Goal: Information Seeking & Learning: Learn about a topic

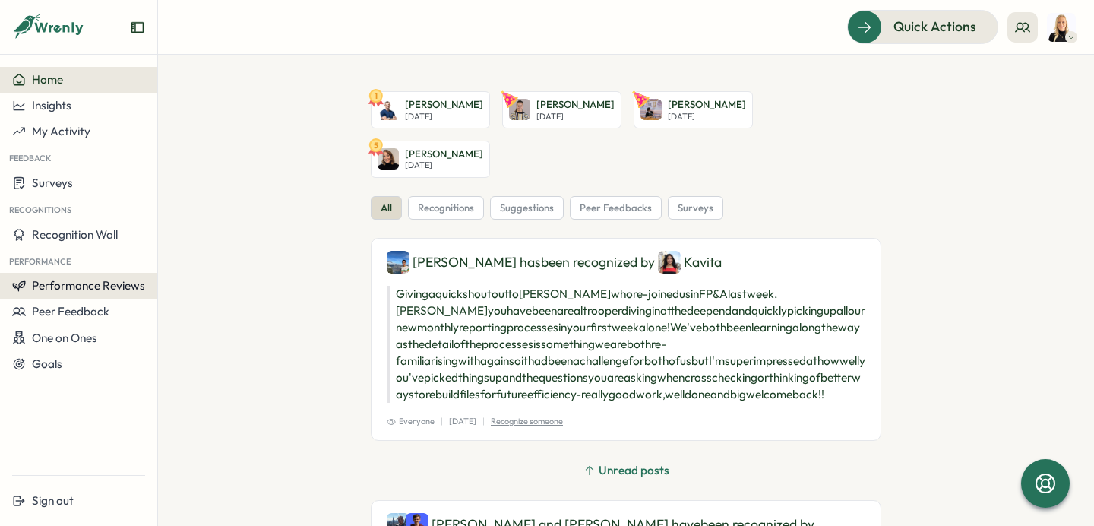
click at [111, 291] on span "Performance Reviews" at bounding box center [88, 285] width 113 height 14
click at [163, 281] on div "Reviews" at bounding box center [182, 271] width 55 height 29
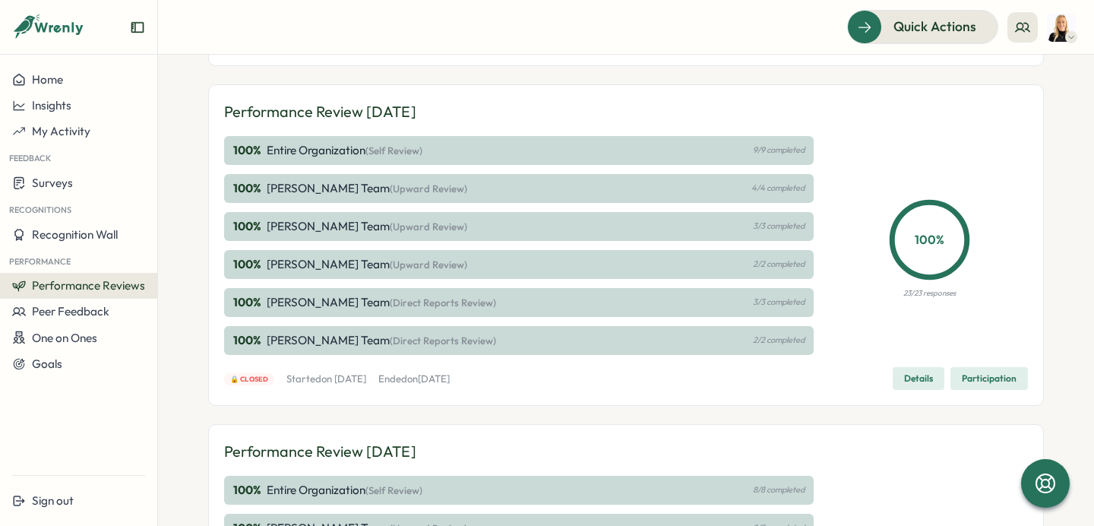
scroll to position [280, 0]
click at [972, 382] on span "Participation" at bounding box center [989, 378] width 55 height 21
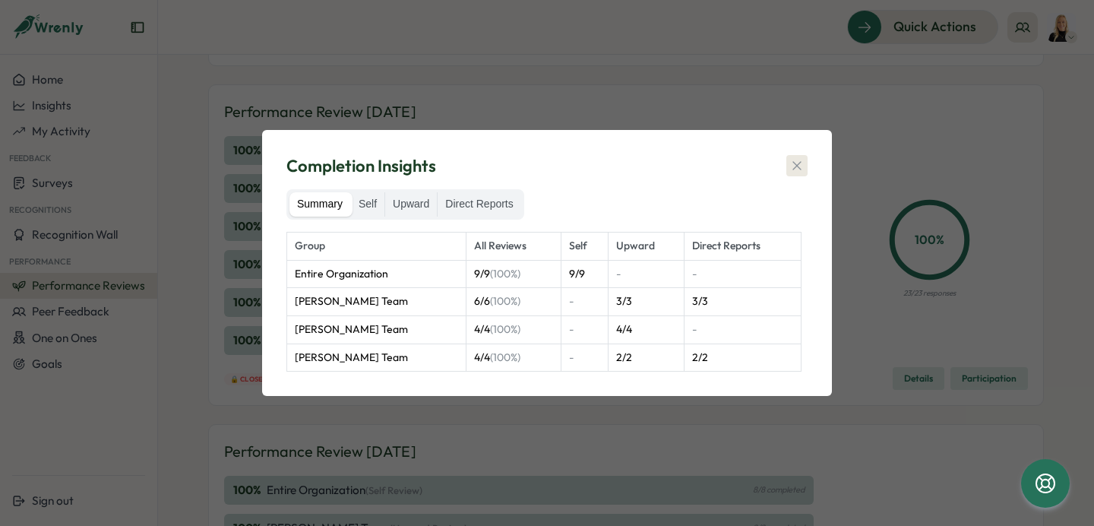
click at [796, 166] on icon "button" at bounding box center [797, 165] width 8 height 8
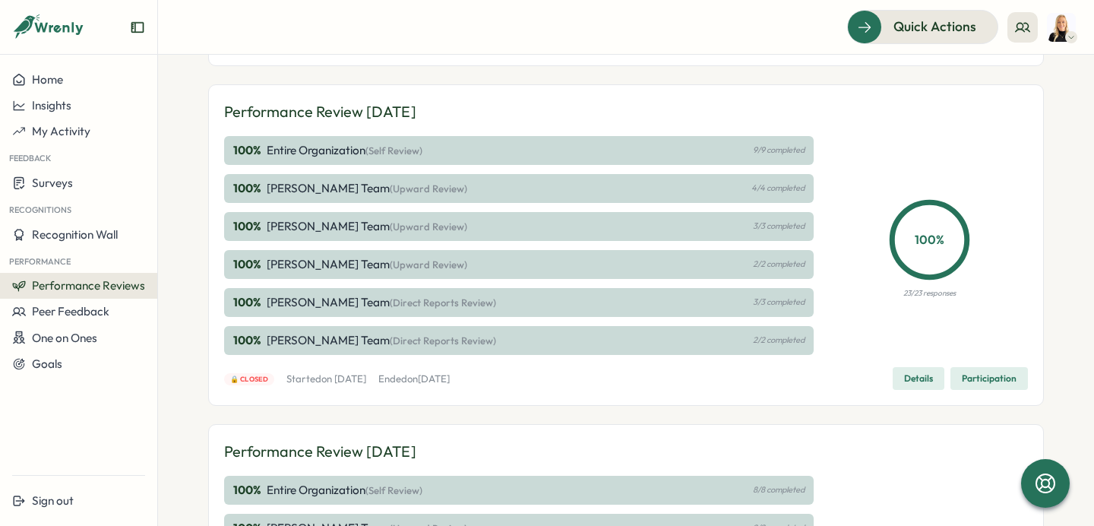
click at [109, 282] on span "Performance Reviews" at bounding box center [88, 285] width 113 height 14
click at [157, 295] on div "Insights" at bounding box center [182, 300] width 55 height 29
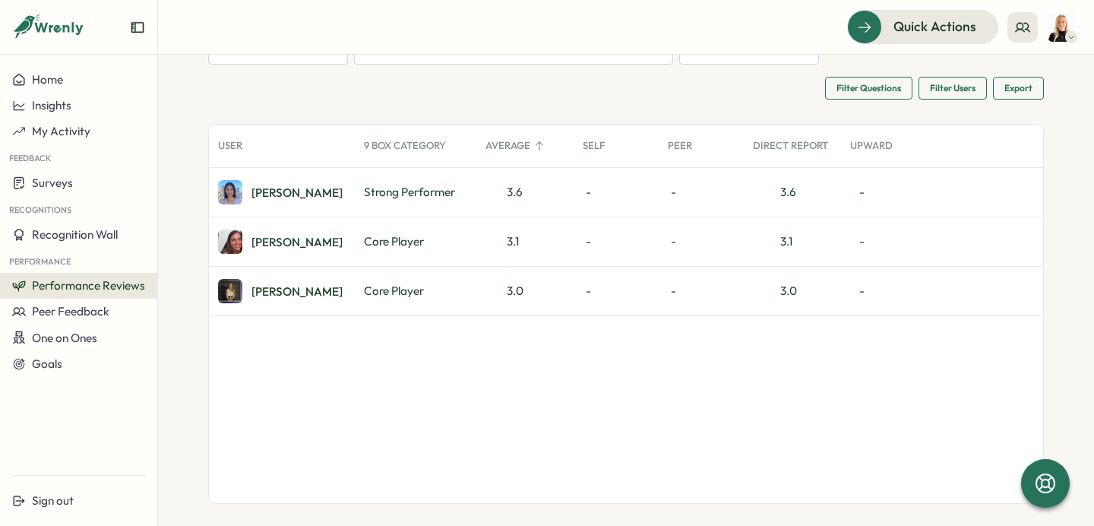
scroll to position [103, 0]
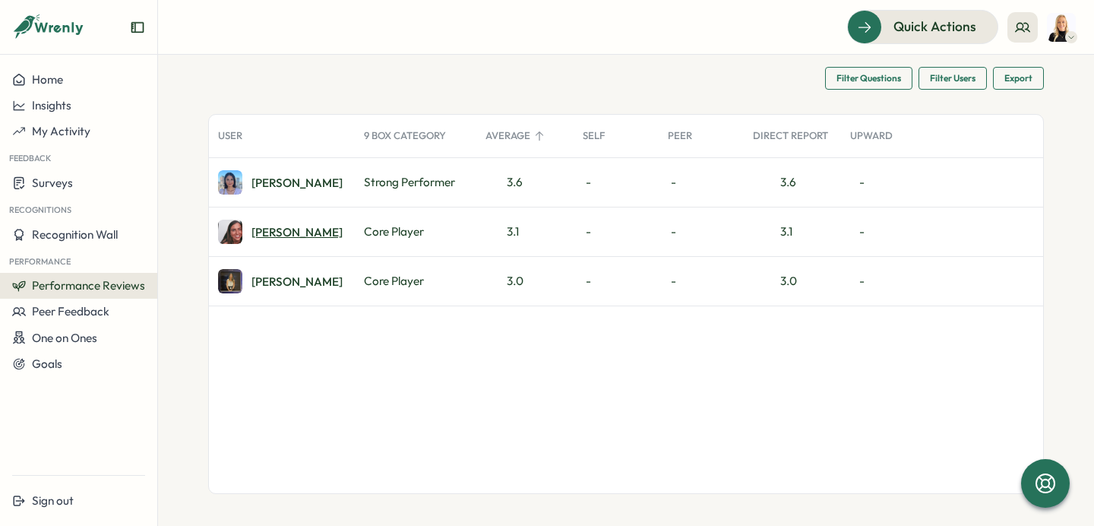
click at [260, 233] on div "[PERSON_NAME]" at bounding box center [297, 231] width 91 height 11
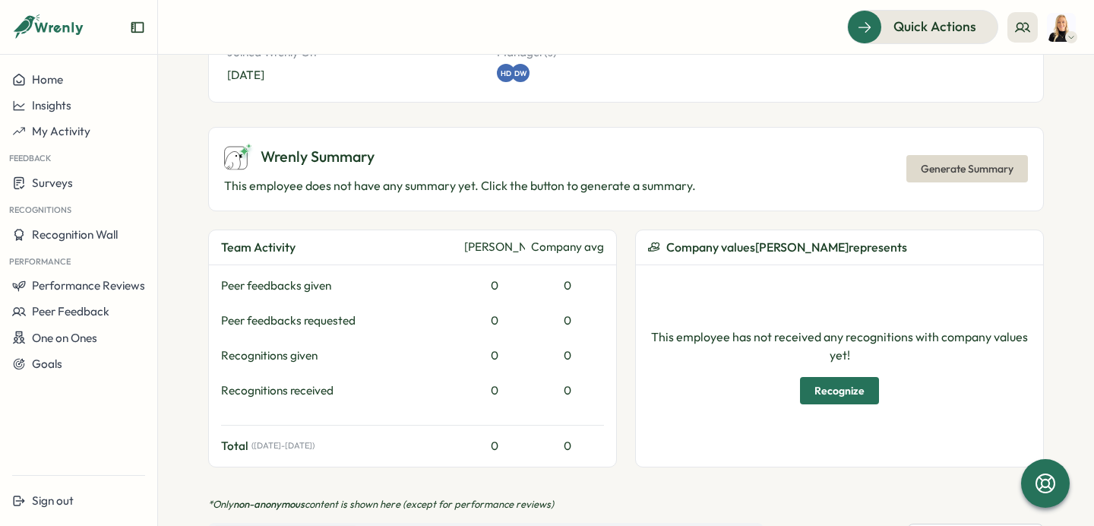
scroll to position [877, 0]
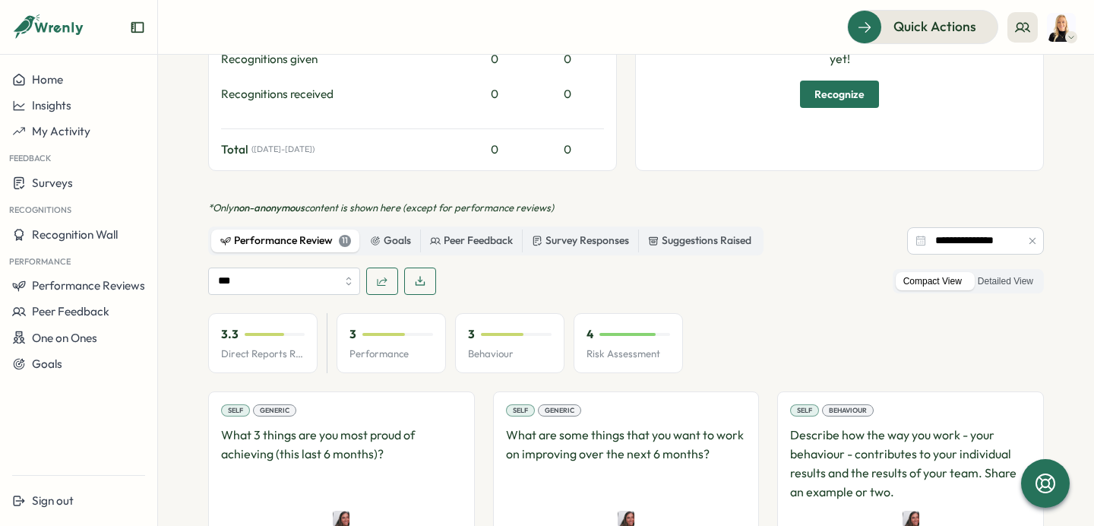
click at [389, 267] on button "button" at bounding box center [382, 280] width 32 height 27
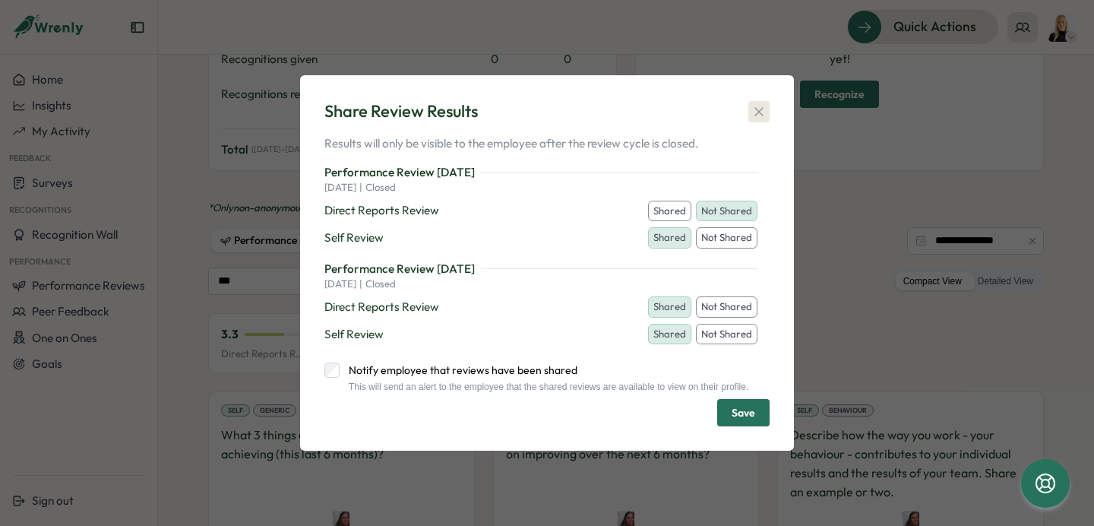
click at [761, 106] on icon "button" at bounding box center [759, 111] width 15 height 15
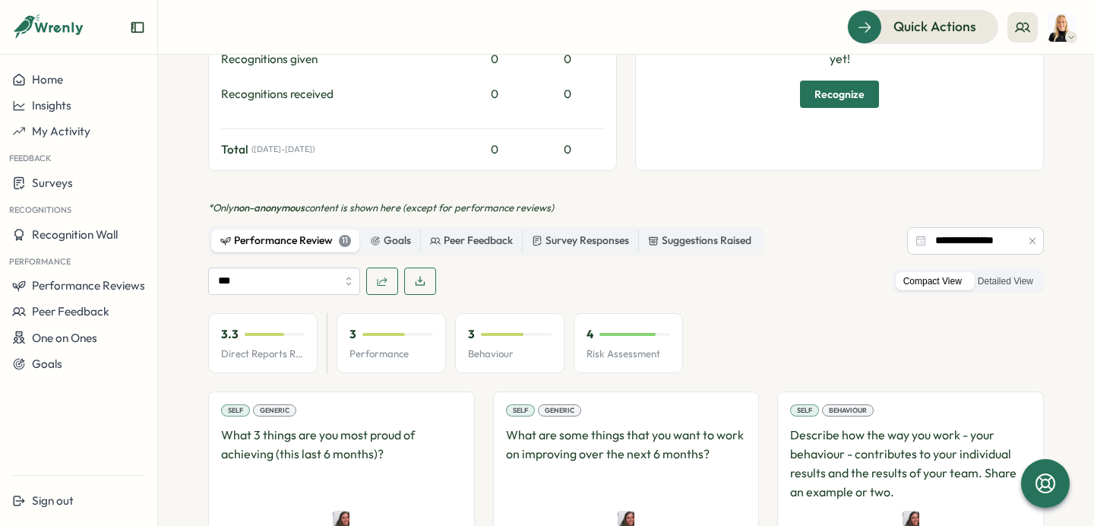
click at [1054, 26] on img at bounding box center [1061, 27] width 29 height 29
click at [1016, 103] on div "My Activity" at bounding box center [1036, 103] width 75 height 17
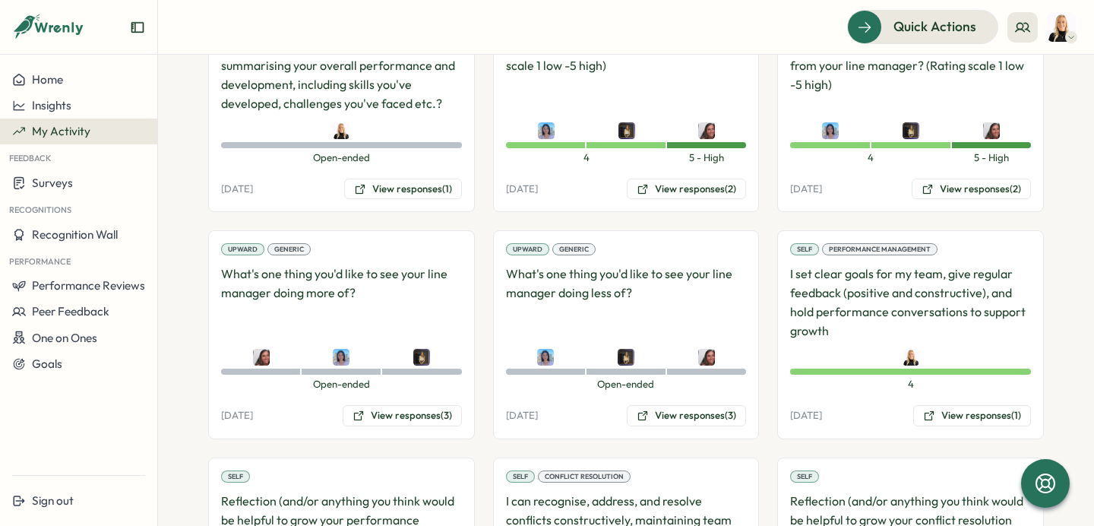
scroll to position [634, 0]
click at [408, 415] on button "View responses (3)" at bounding box center [402, 414] width 119 height 21
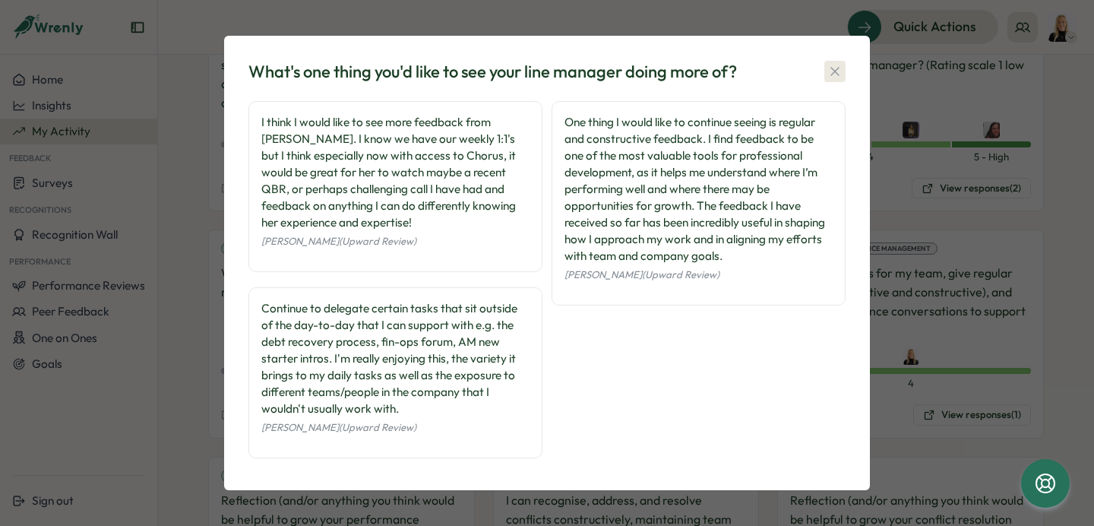
click at [832, 71] on icon "button" at bounding box center [835, 71] width 15 height 15
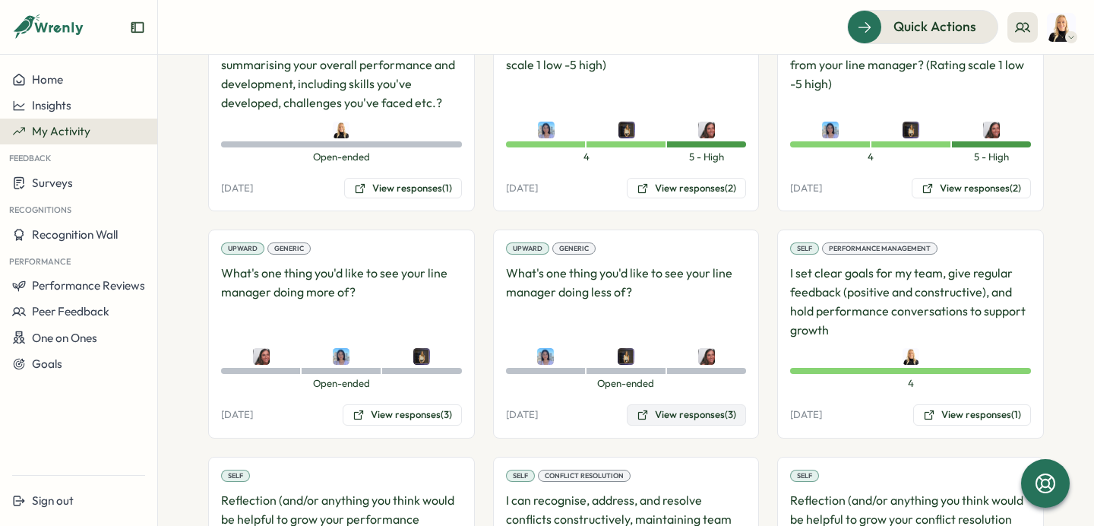
click at [693, 410] on button "View responses (3)" at bounding box center [686, 414] width 119 height 21
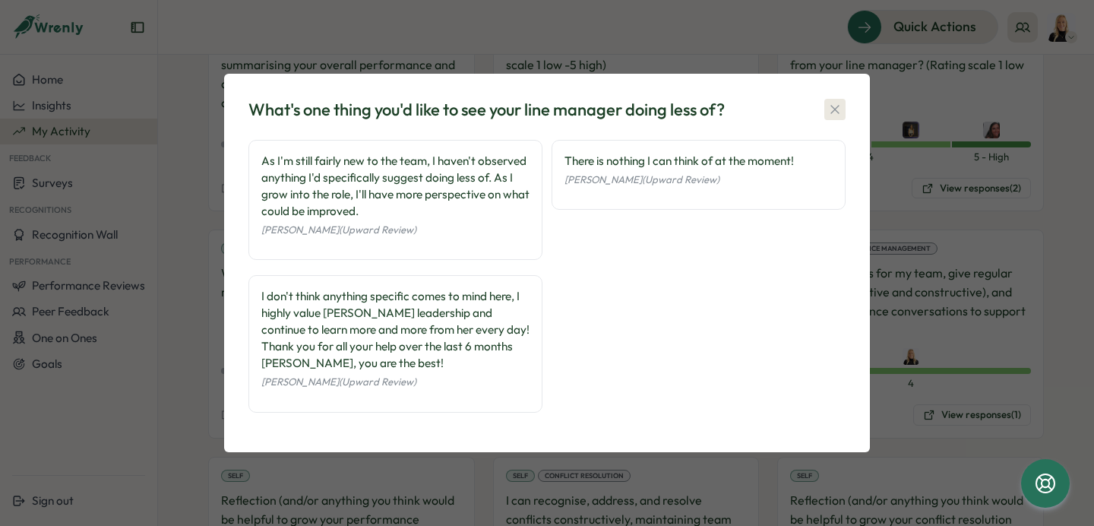
click at [827, 106] on button "button" at bounding box center [835, 109] width 21 height 21
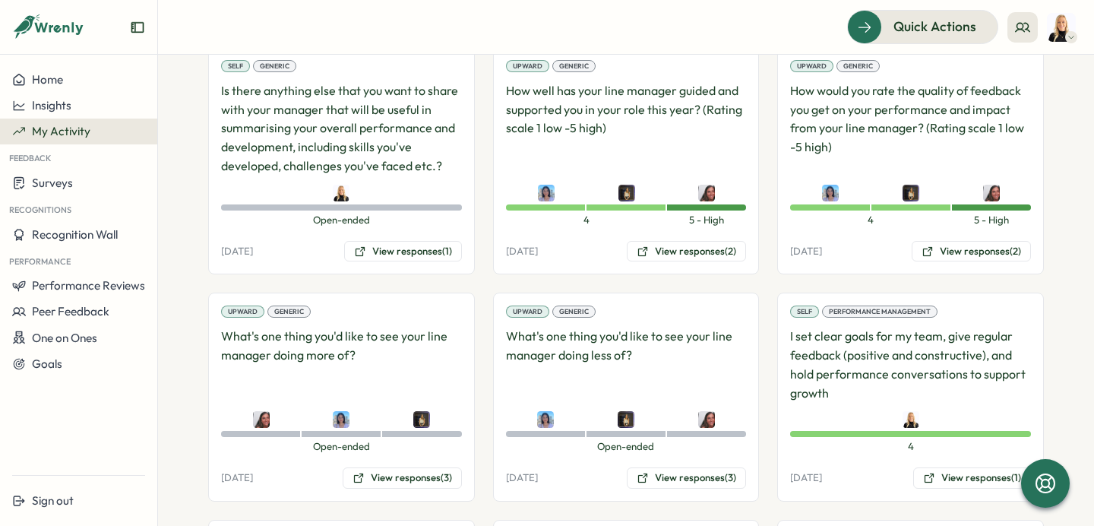
scroll to position [557, 0]
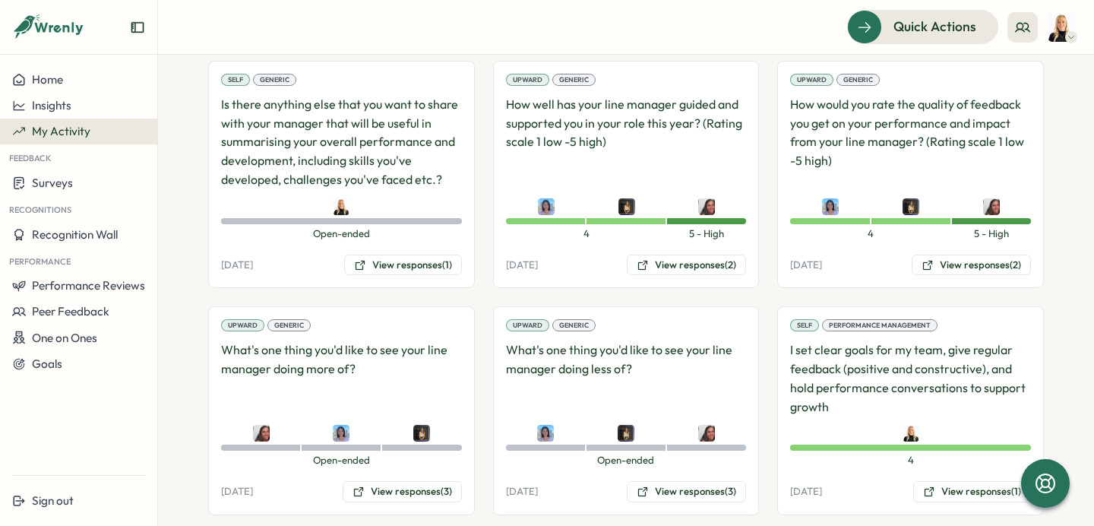
click at [714, 253] on div "Upward Generic How well has your line manager guided and supported you in your …" at bounding box center [626, 175] width 267 height 228
click at [713, 269] on button "View responses (2)" at bounding box center [686, 265] width 119 height 21
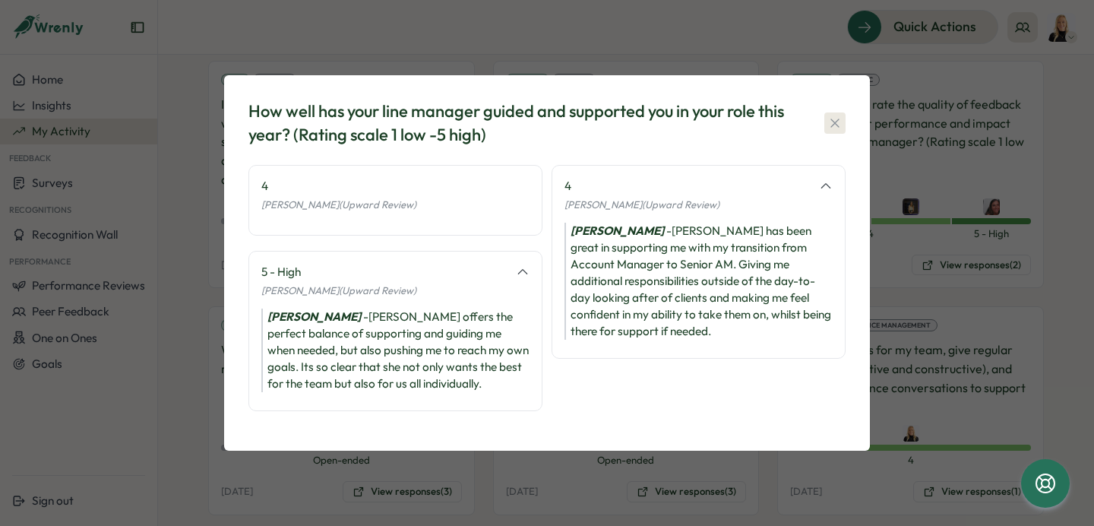
click at [837, 125] on icon "button" at bounding box center [835, 123] width 8 height 8
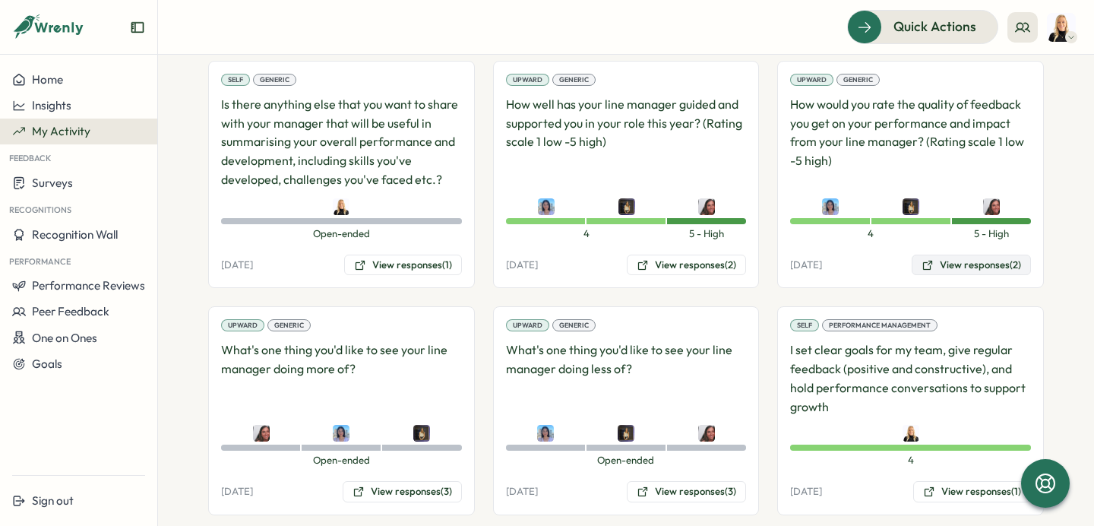
click at [1004, 259] on button "View responses (2)" at bounding box center [971, 265] width 119 height 21
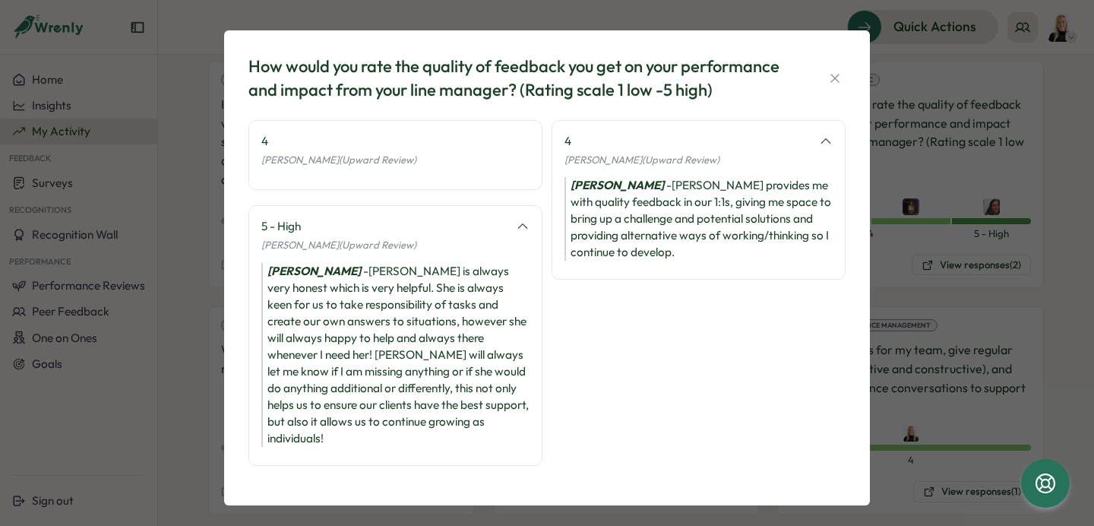
click at [844, 59] on div "How would you rate the quality of feedback you get on your performance and impa…" at bounding box center [546, 78] width 597 height 47
click at [842, 78] on icon "button" at bounding box center [835, 78] width 15 height 15
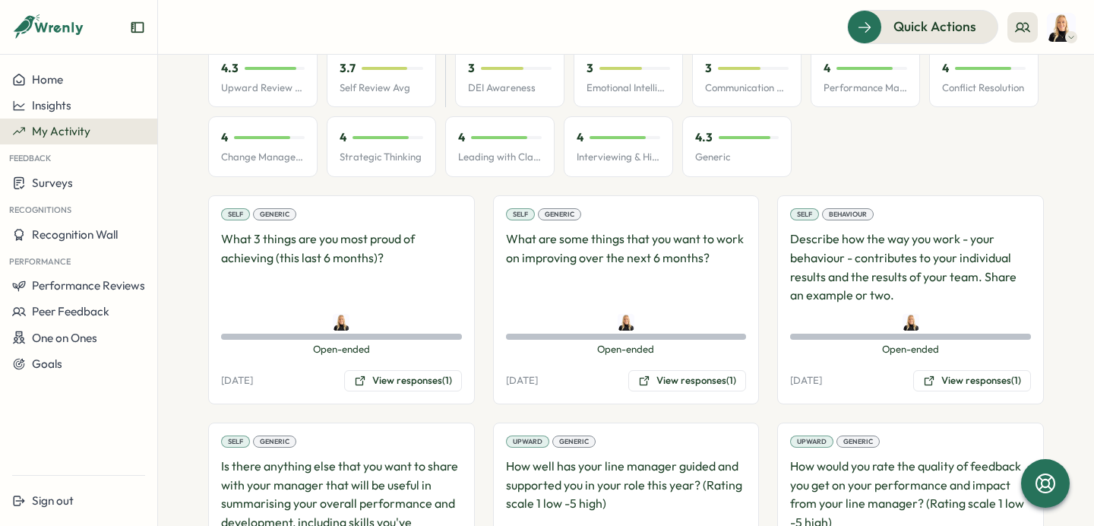
scroll to position [0, 0]
